Goal: Information Seeking & Learning: Learn about a topic

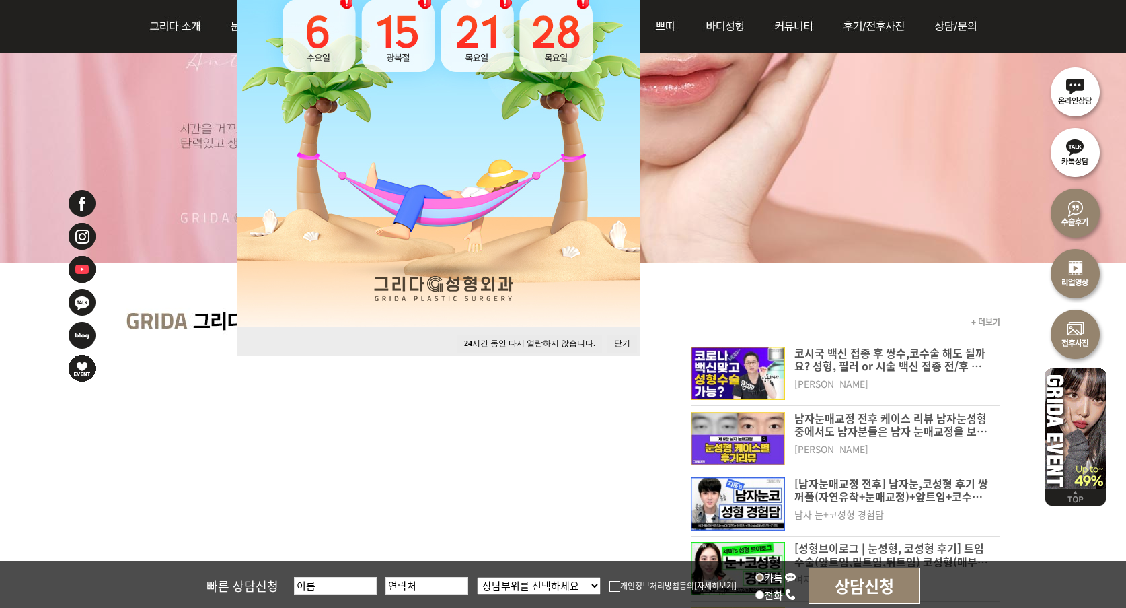
scroll to position [404, 0]
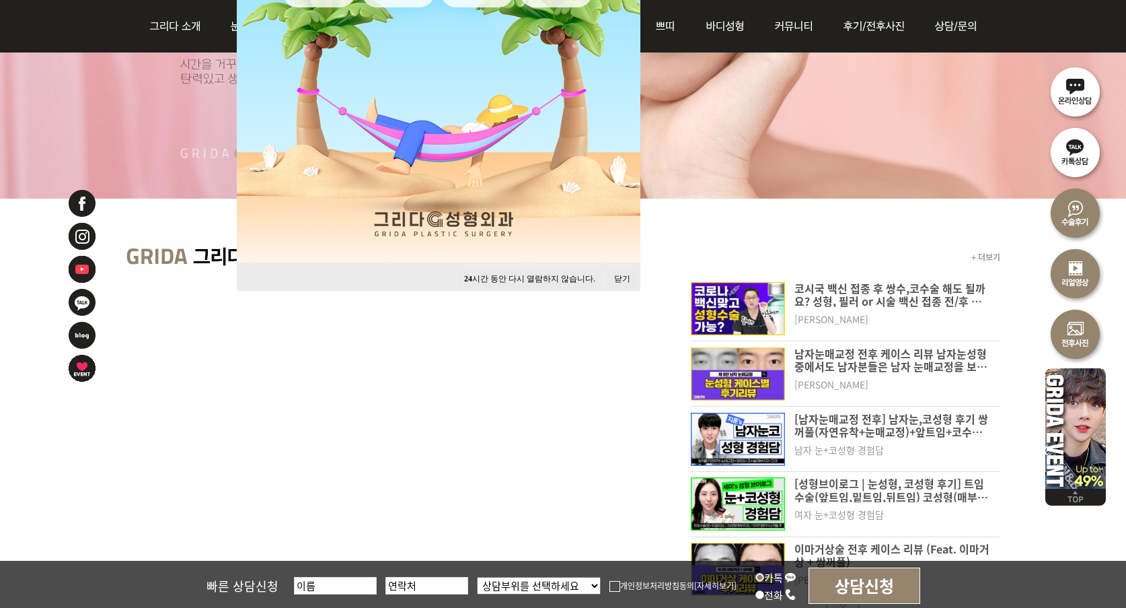
click at [490, 282] on button "24 시간 동안 다시 열람하지 않습니다." at bounding box center [529, 279] width 145 height 18
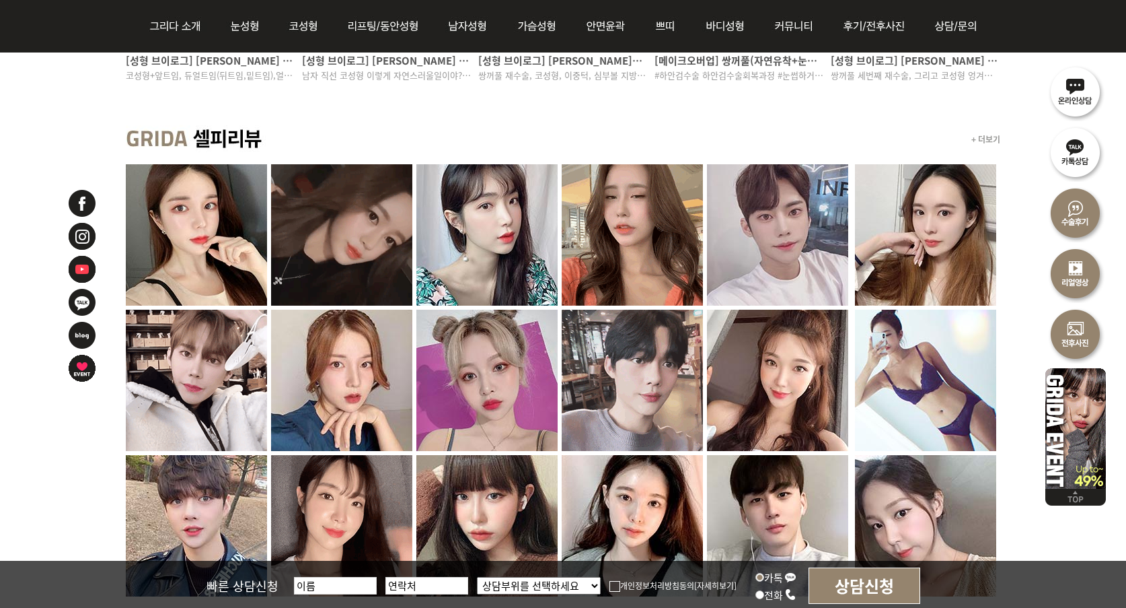
scroll to position [1278, 0]
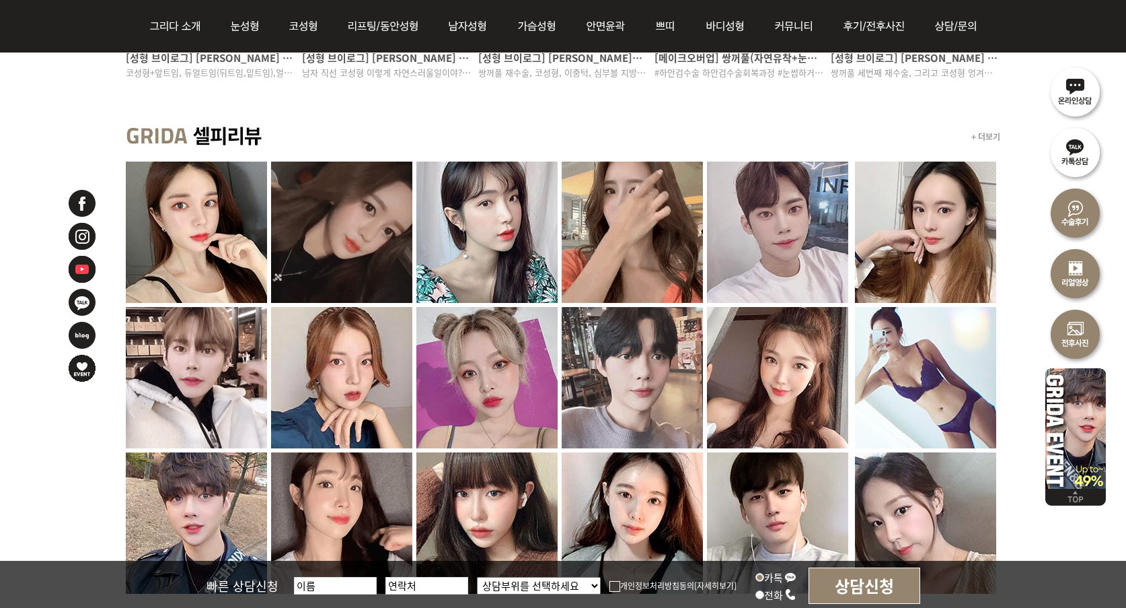
click at [593, 145] on div "+ 더보기" at bounding box center [563, 137] width 875 height 50
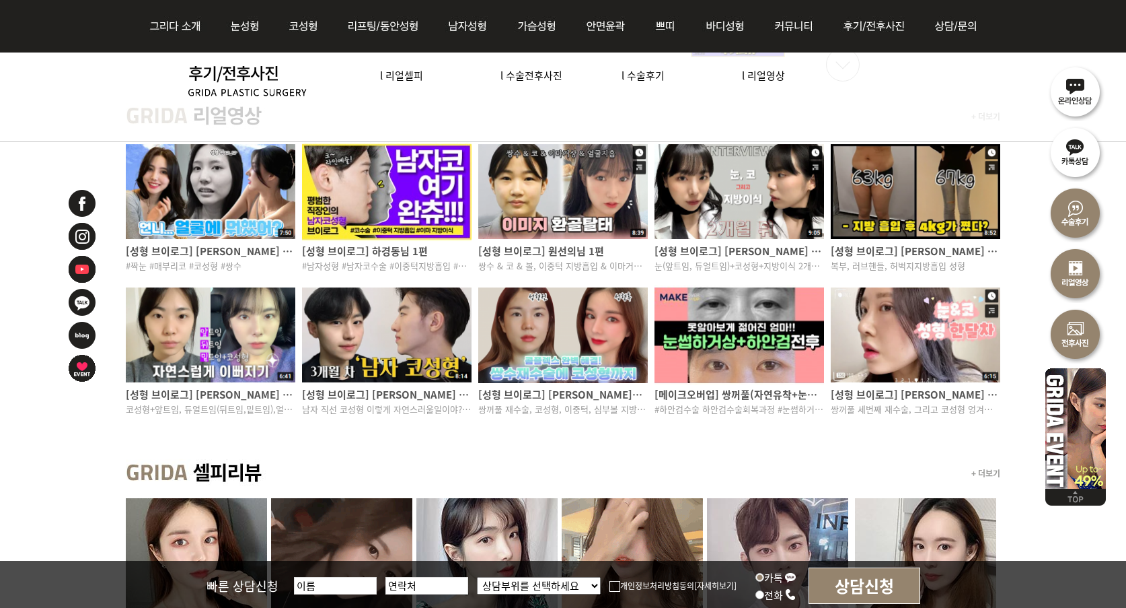
drag, startPoint x: 1016, startPoint y: 287, endPoint x: 1025, endPoint y: 234, distance: 53.9
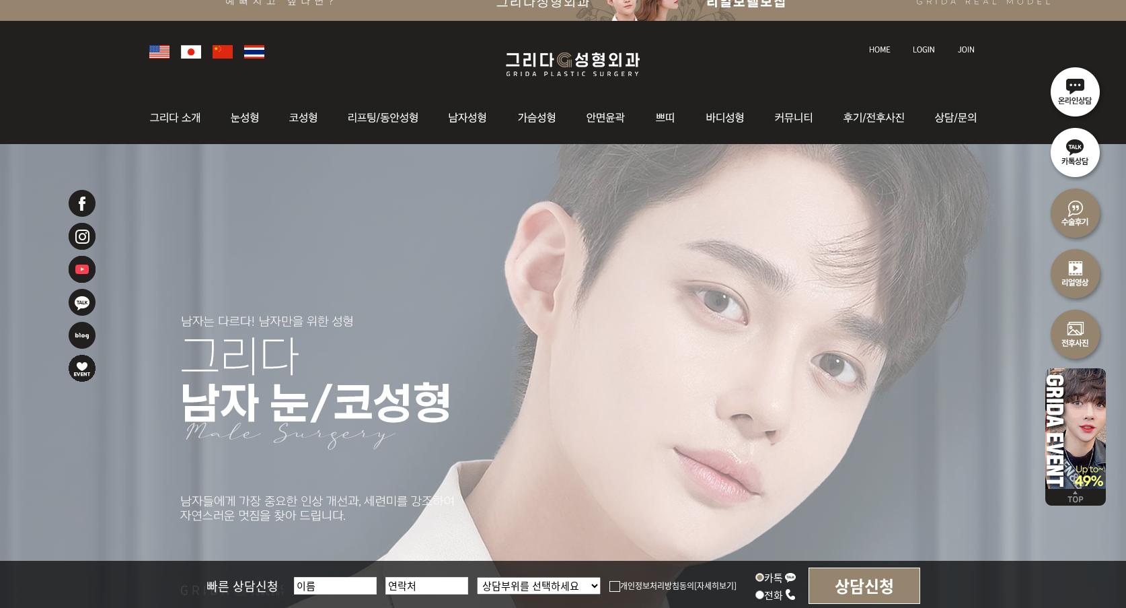
scroll to position [0, 0]
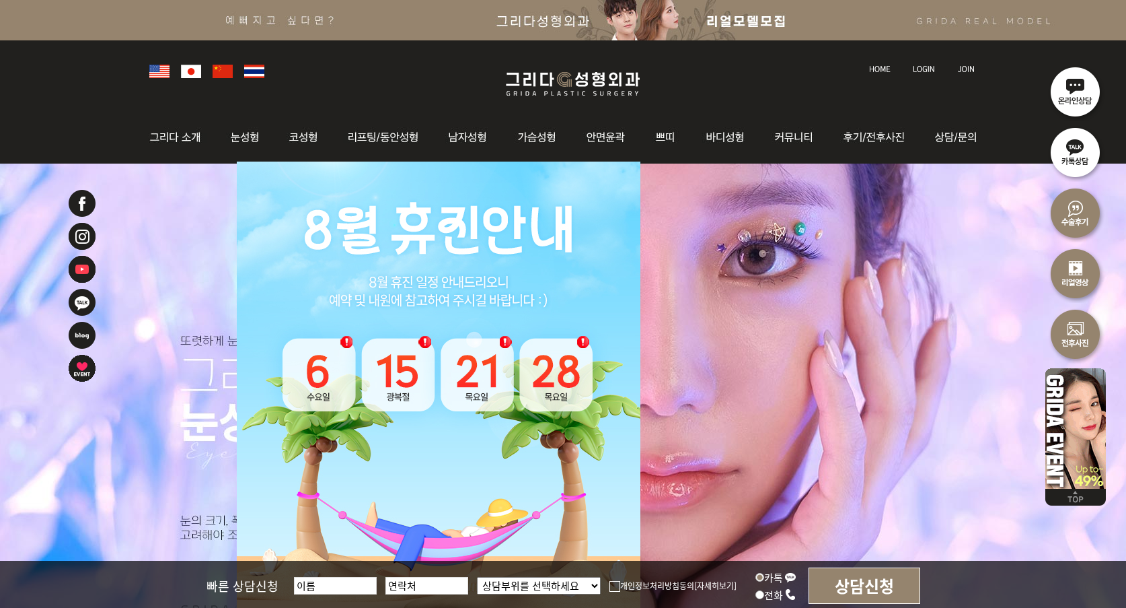
click at [227, 65] on img at bounding box center [223, 71] width 20 height 13
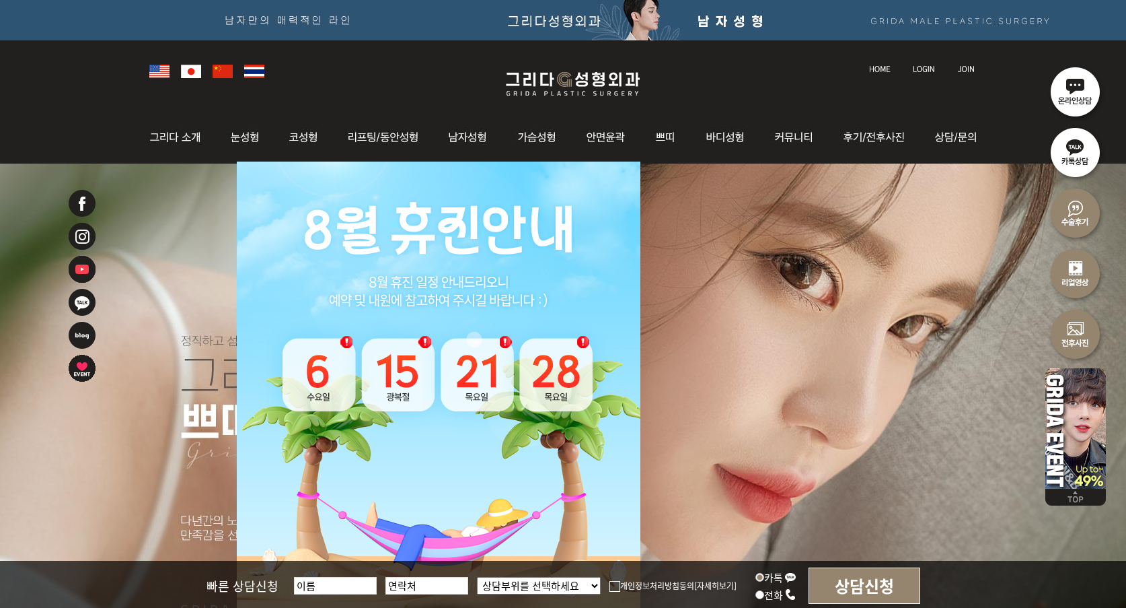
click at [178, 67] on li at bounding box center [165, 70] width 32 height 19
click at [186, 70] on img at bounding box center [191, 71] width 20 height 13
click at [160, 72] on img at bounding box center [159, 71] width 20 height 13
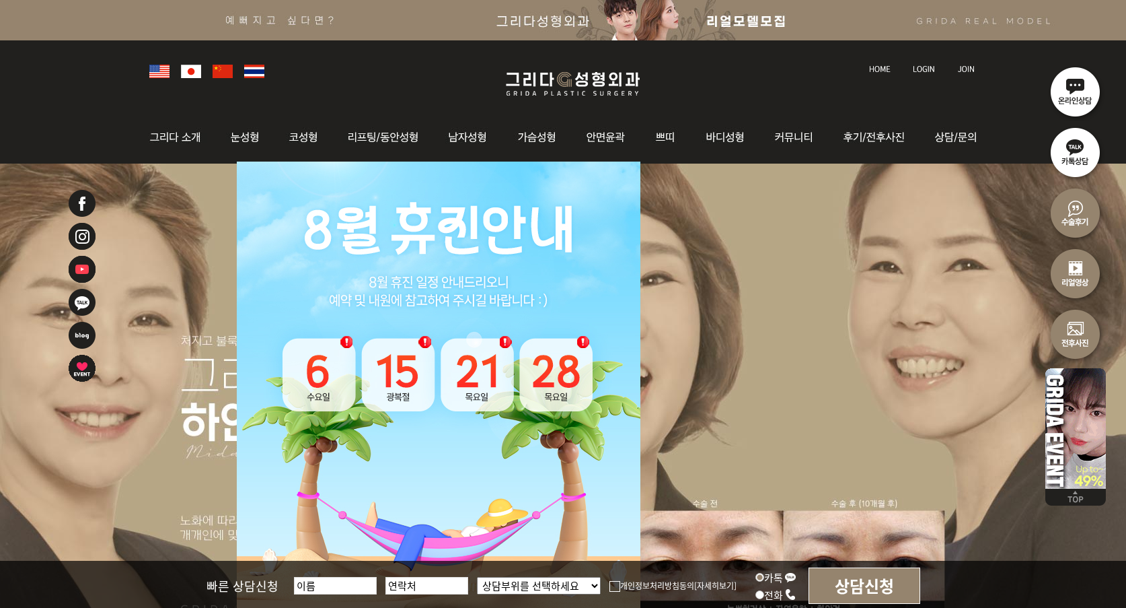
click at [248, 69] on img at bounding box center [254, 71] width 20 height 13
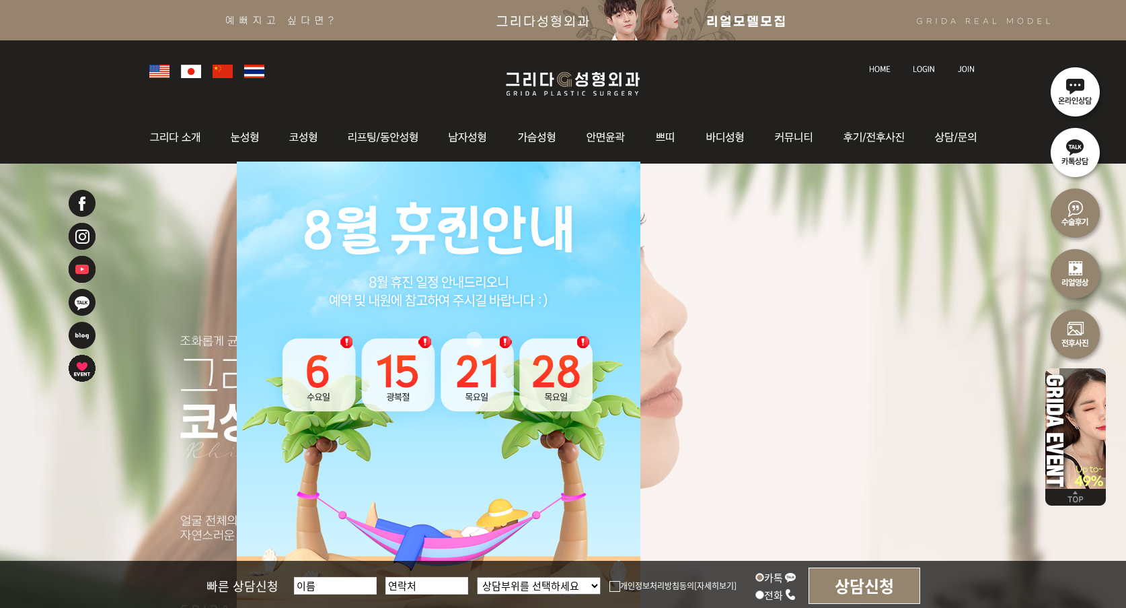
click at [188, 73] on img at bounding box center [191, 71] width 20 height 13
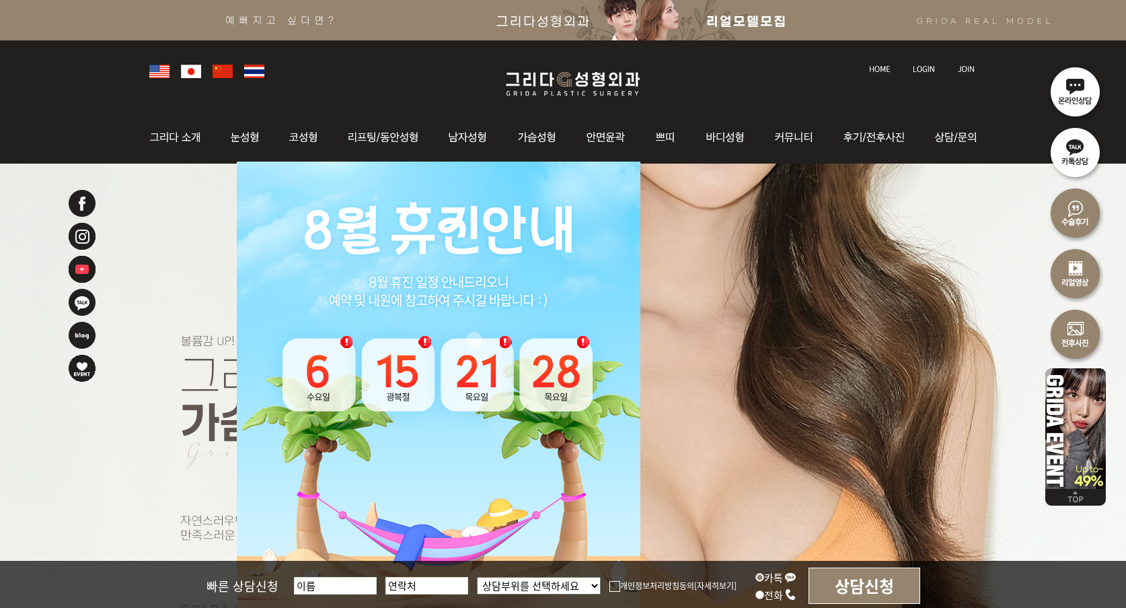
click at [80, 304] on img at bounding box center [82, 302] width 30 height 30
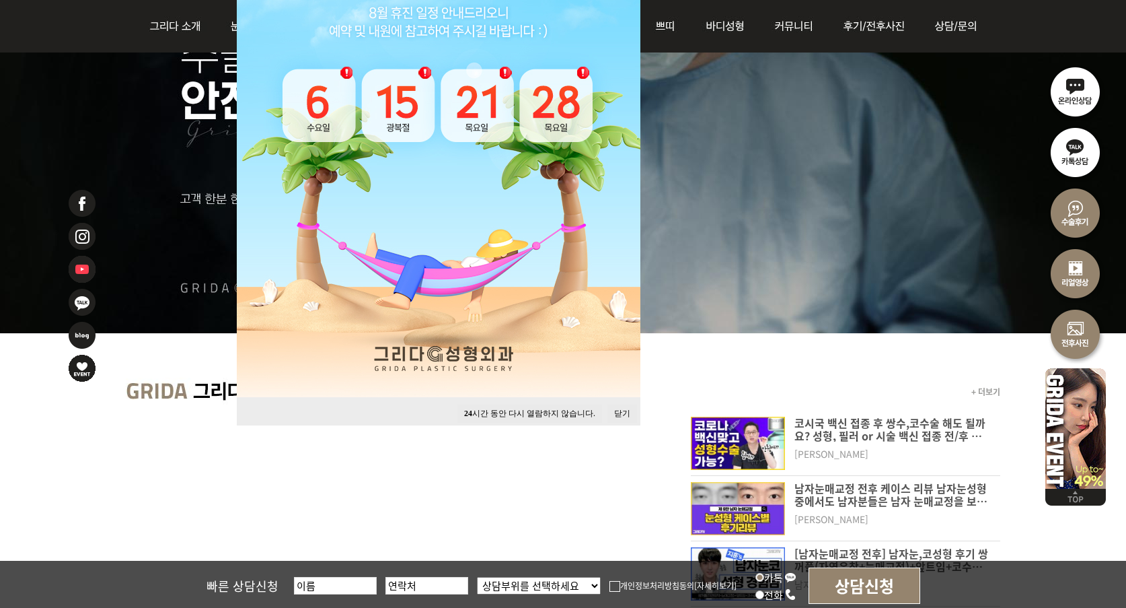
click at [527, 408] on button "24 시간 동안 다시 열람하지 않습니다." at bounding box center [529, 413] width 145 height 18
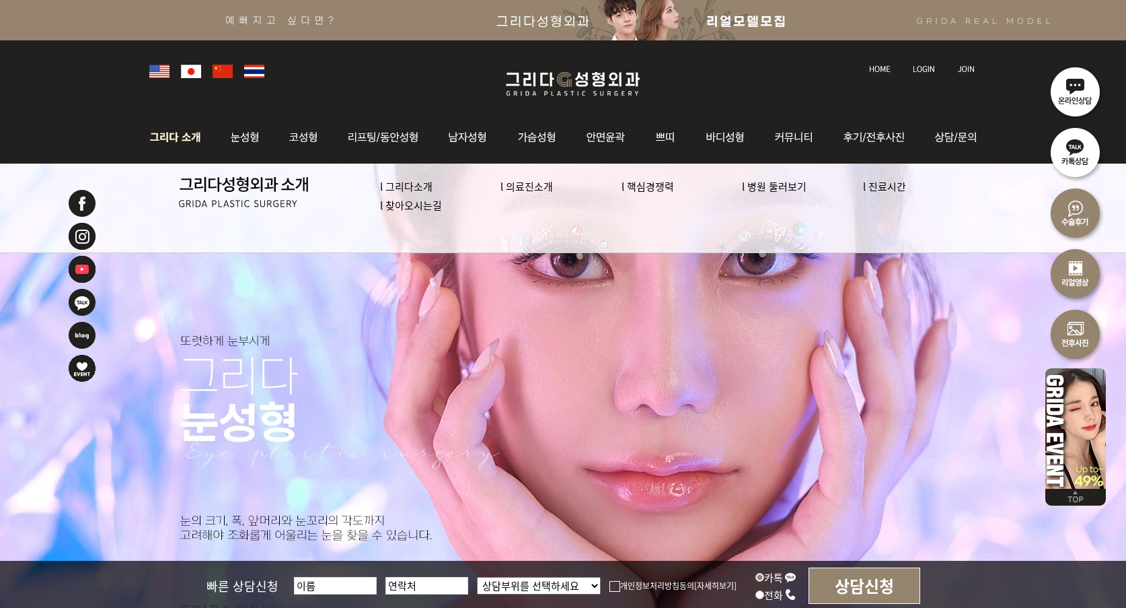
click at [670, 184] on link "l 핵심경쟁력" at bounding box center [648, 186] width 52 height 14
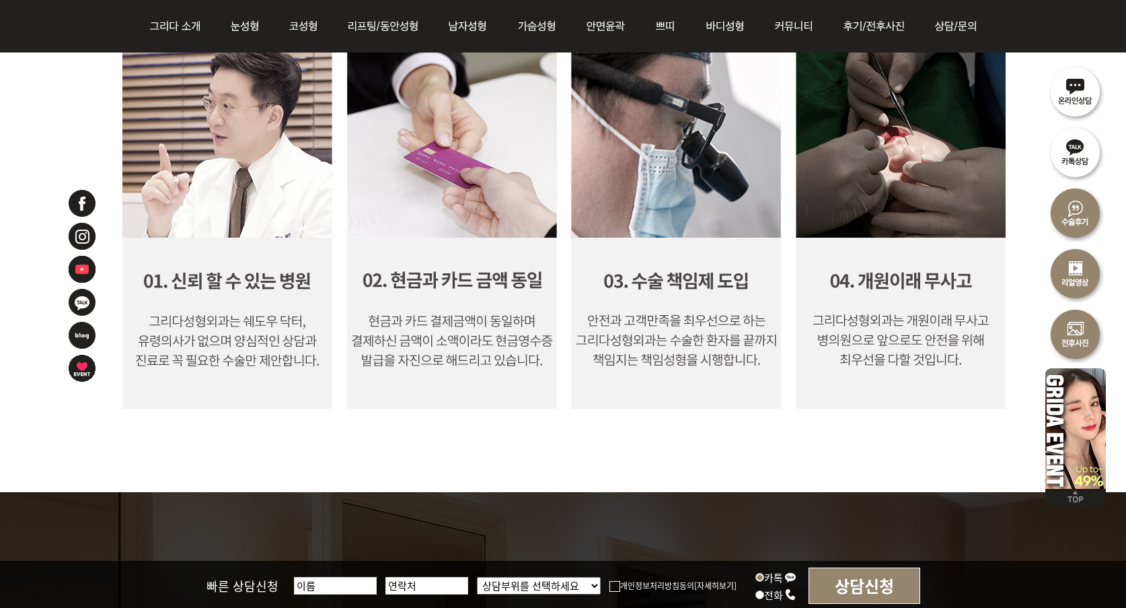
scroll to position [1346, 0]
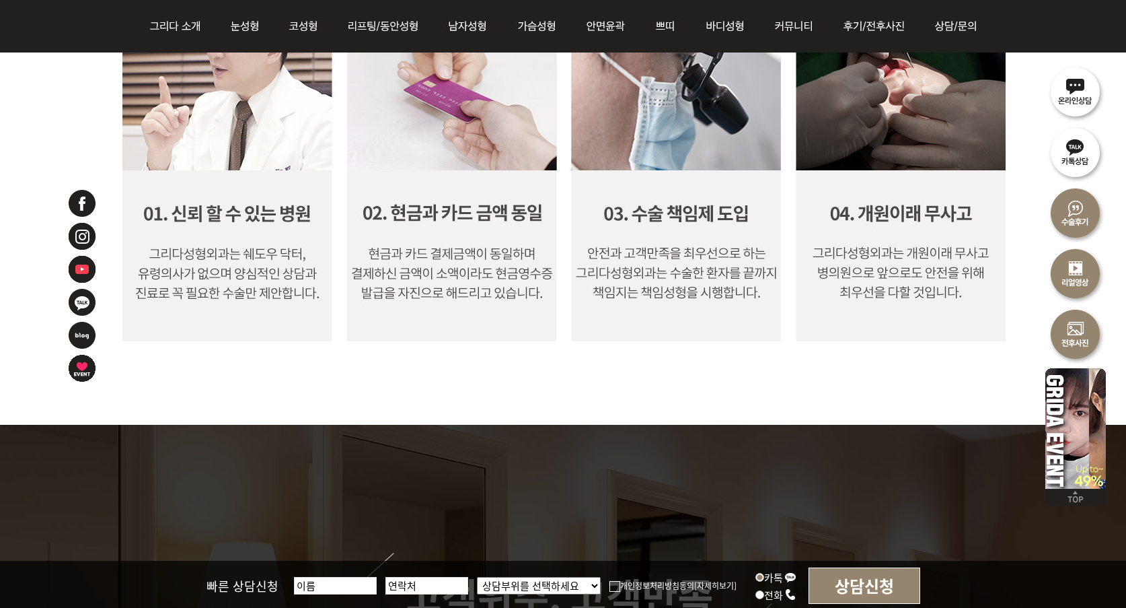
click at [515, 299] on img at bounding box center [564, 154] width 884 height 373
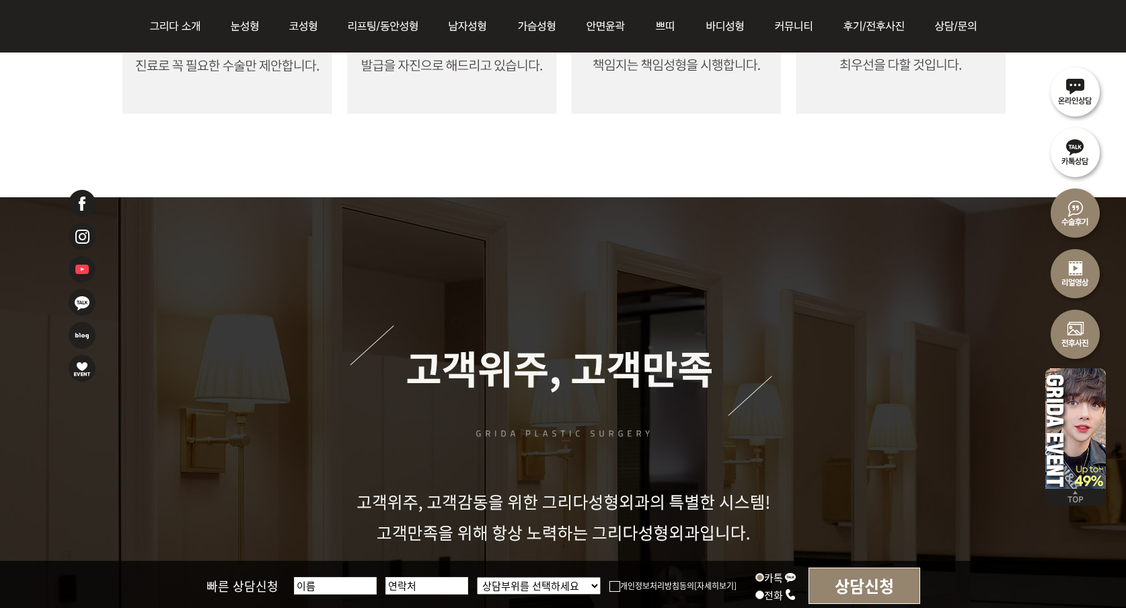
scroll to position [0, 0]
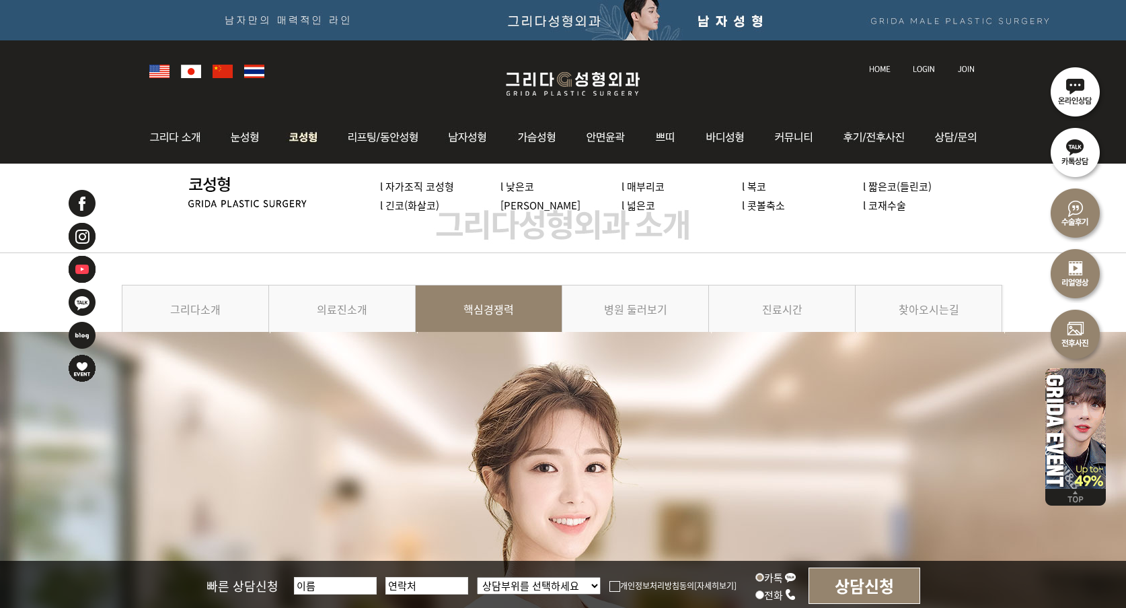
click at [427, 189] on link "l 자가조직 코성형" at bounding box center [417, 186] width 74 height 14
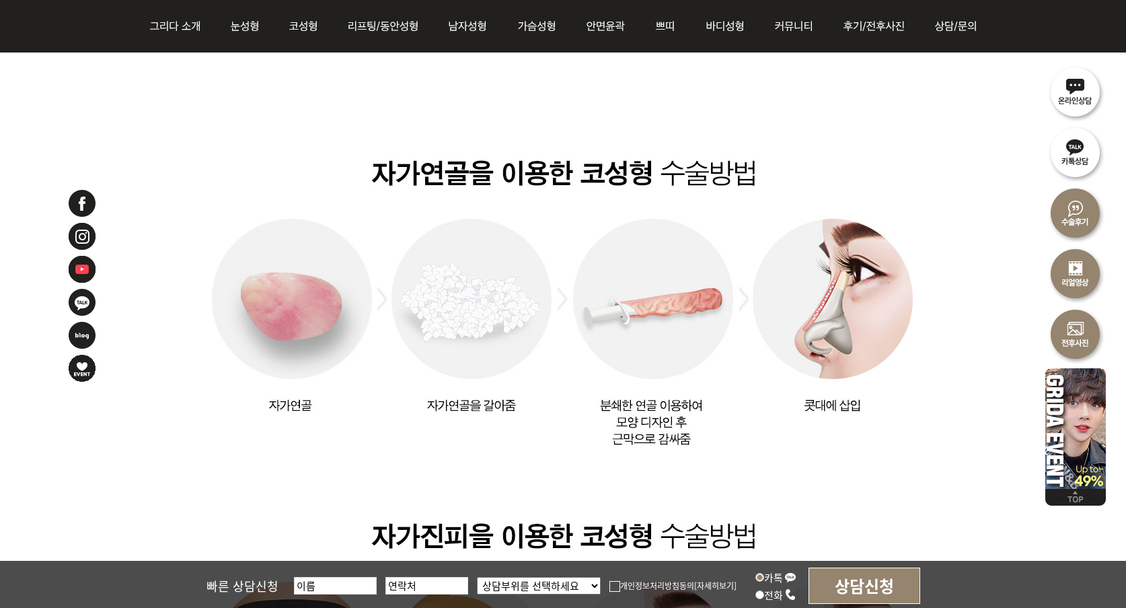
scroll to position [1749, 0]
